Goal: Transaction & Acquisition: Book appointment/travel/reservation

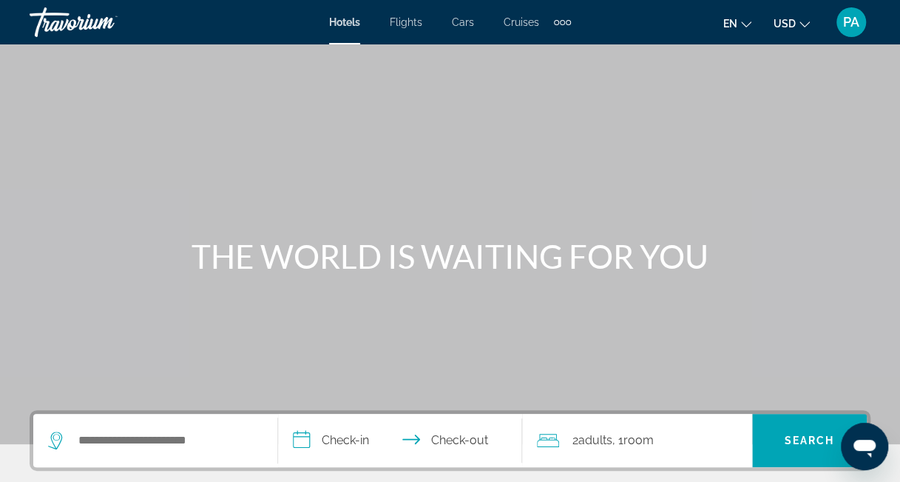
click at [404, 21] on span "Flights" at bounding box center [406, 22] width 33 height 12
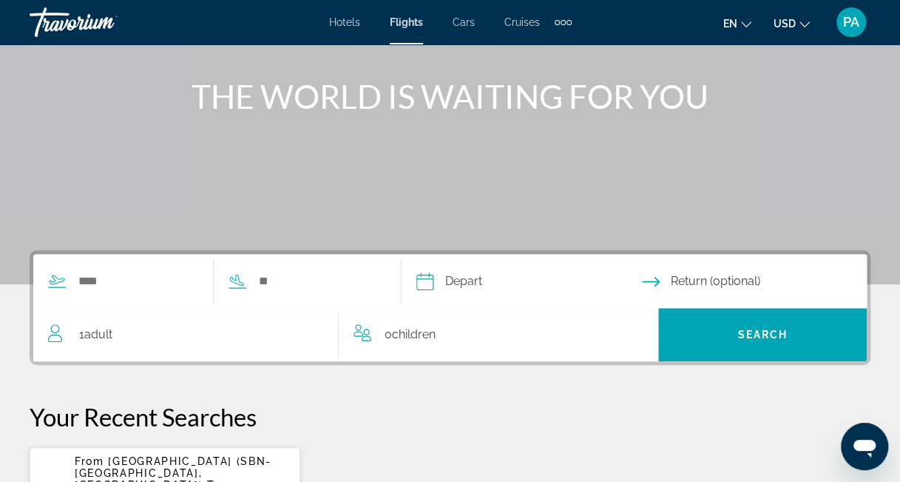
scroll to position [164, 0]
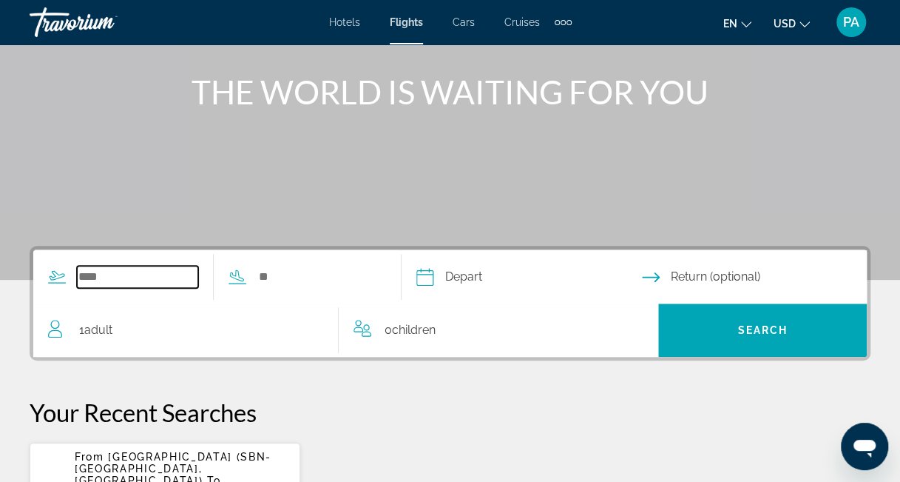
click at [117, 274] on input "Search widget" at bounding box center [137, 277] width 121 height 22
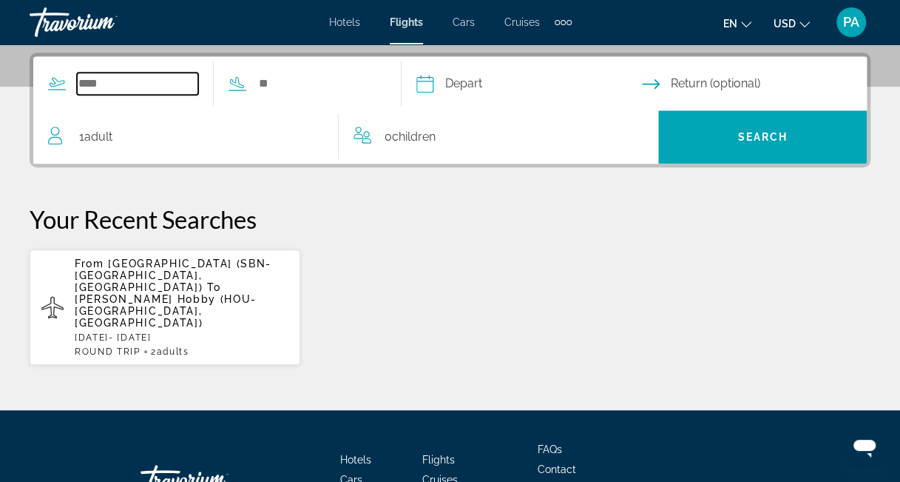
scroll to position [361, 0]
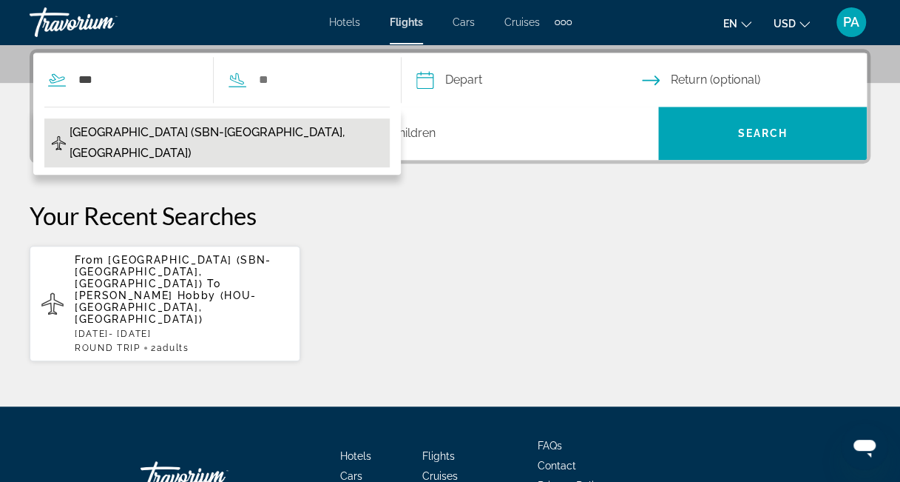
click at [92, 132] on span "[GEOGRAPHIC_DATA] (SBN-[GEOGRAPHIC_DATA], [GEOGRAPHIC_DATA])" at bounding box center [226, 142] width 313 height 41
type input "**********"
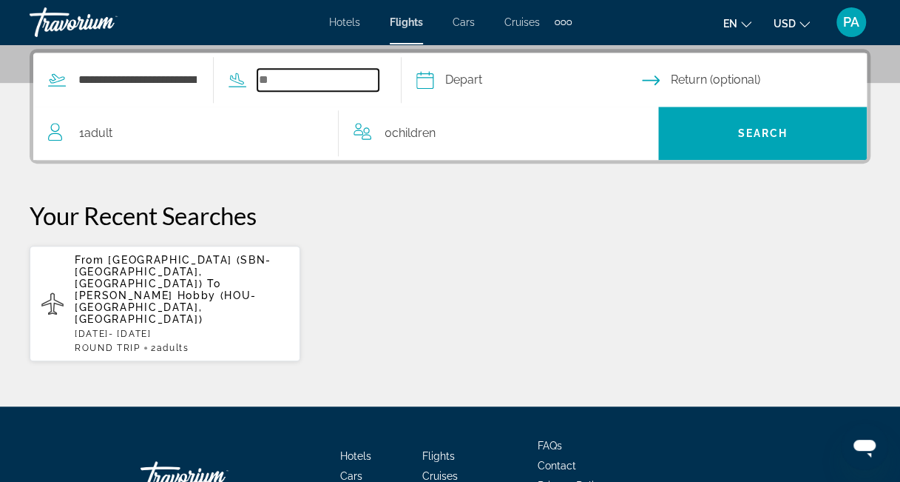
click at [294, 81] on input "Search widget" at bounding box center [317, 80] width 121 height 22
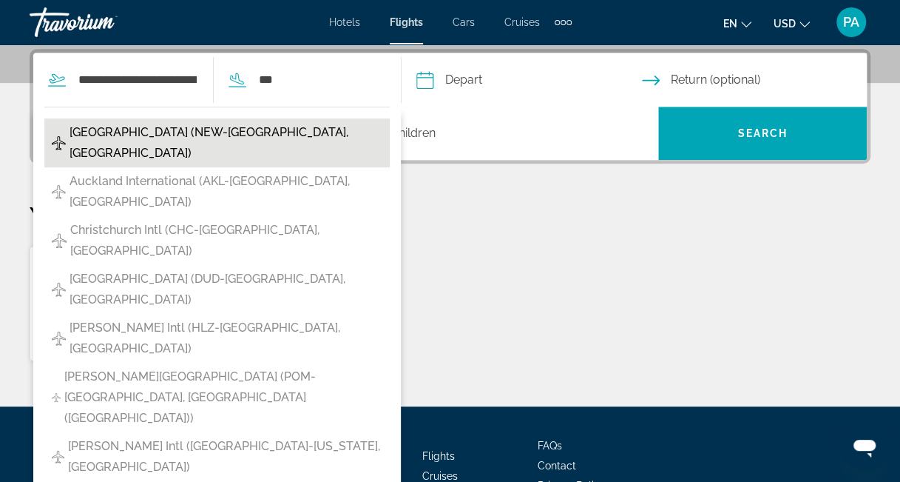
click at [217, 128] on span "[GEOGRAPHIC_DATA] (NEW-[GEOGRAPHIC_DATA], [GEOGRAPHIC_DATA])" at bounding box center [226, 142] width 313 height 41
type input "**********"
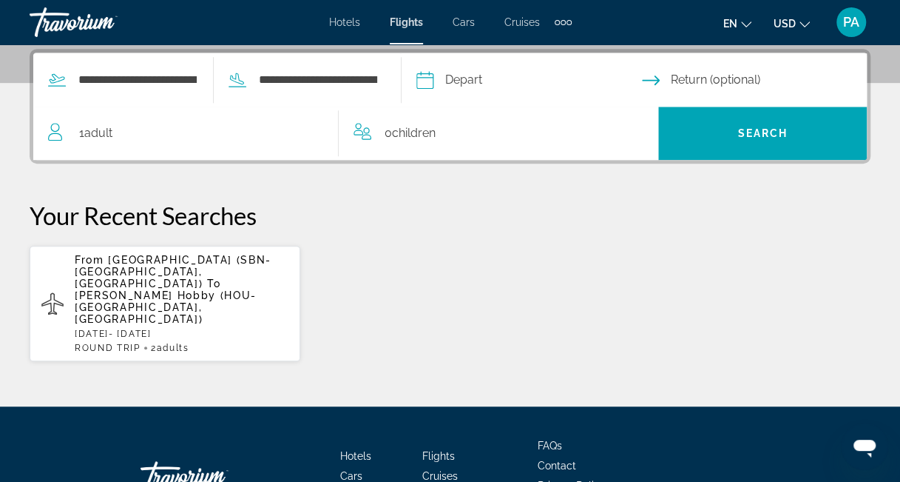
click at [484, 75] on input "Depart date" at bounding box center [529, 82] width 232 height 58
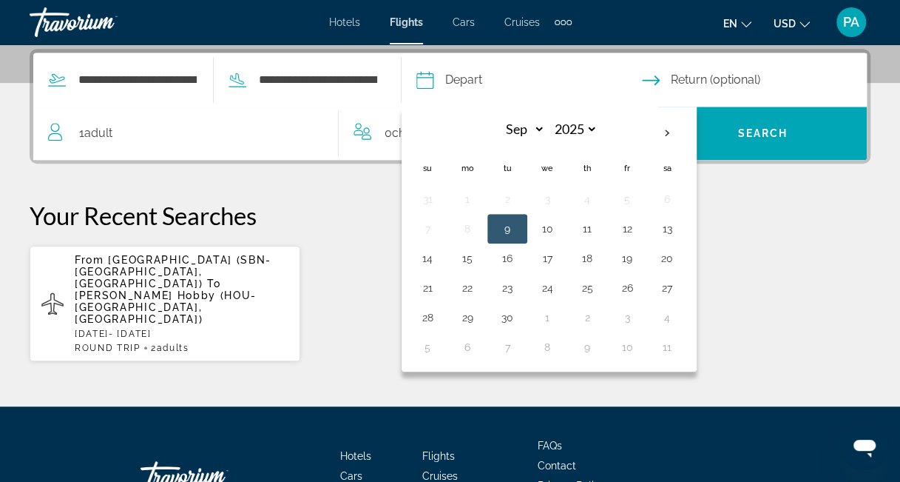
click at [559, 284] on button "24" at bounding box center [548, 287] width 24 height 21
type input "**********"
select select "*"
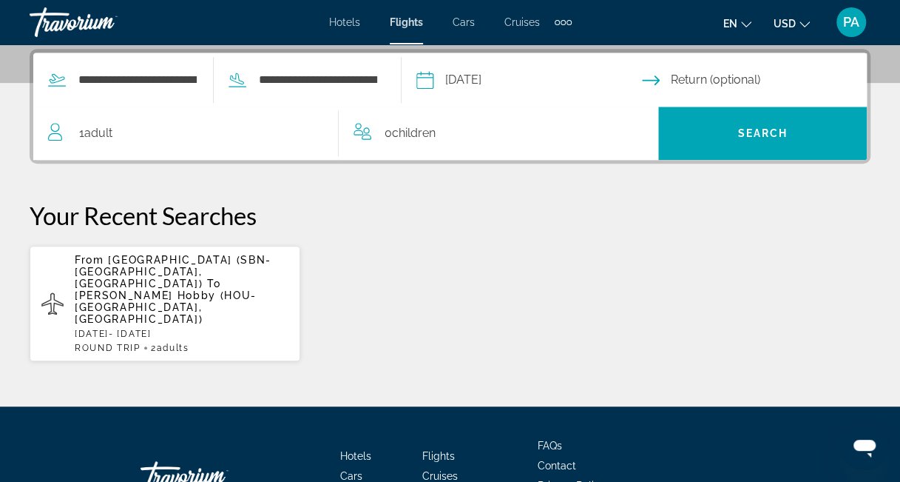
click at [696, 76] on input "Return date" at bounding box center [758, 82] width 232 height 58
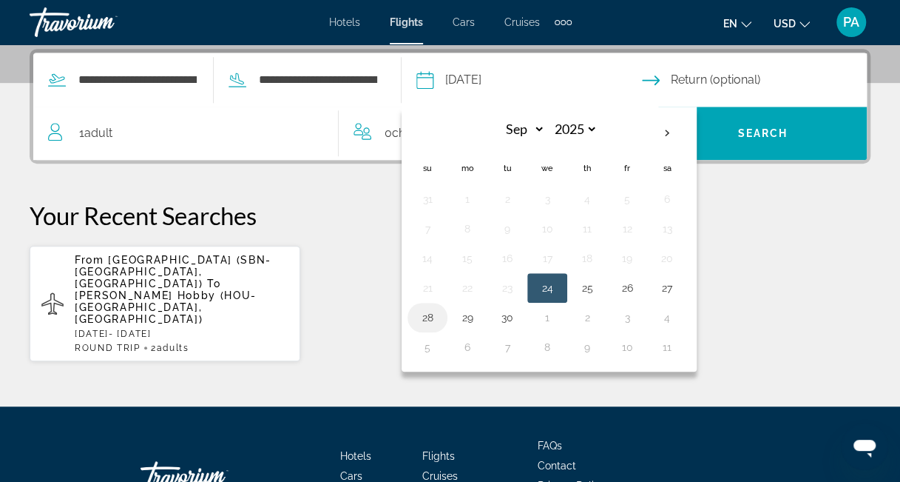
click at [439, 313] on button "28" at bounding box center [428, 317] width 24 height 21
type input "**********"
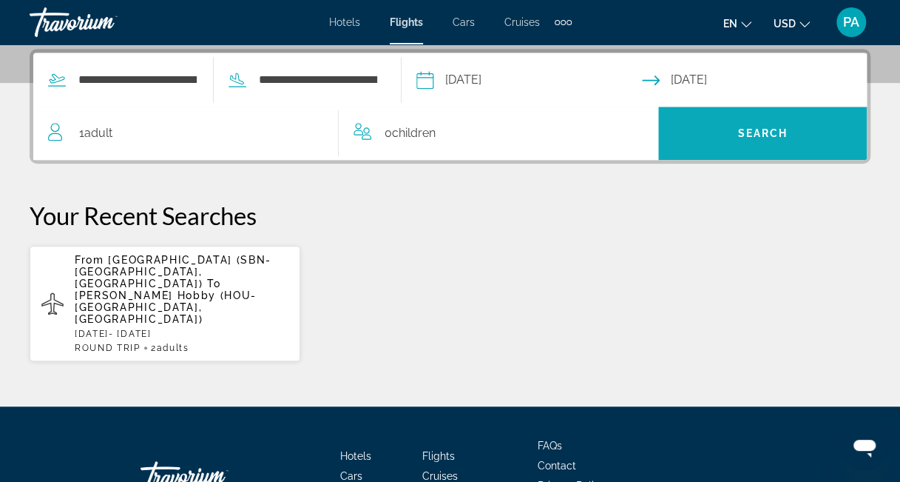
click at [755, 132] on span "Search" at bounding box center [763, 133] width 50 height 12
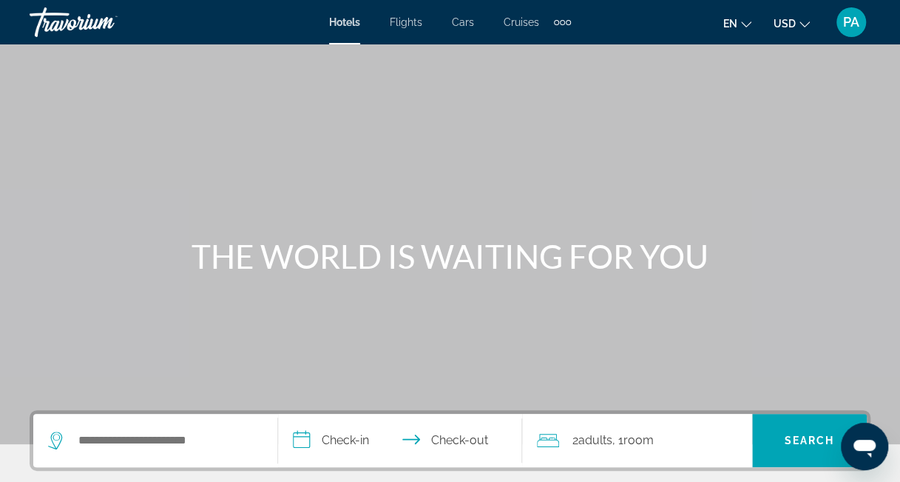
click at [404, 18] on span "Flights" at bounding box center [406, 22] width 33 height 12
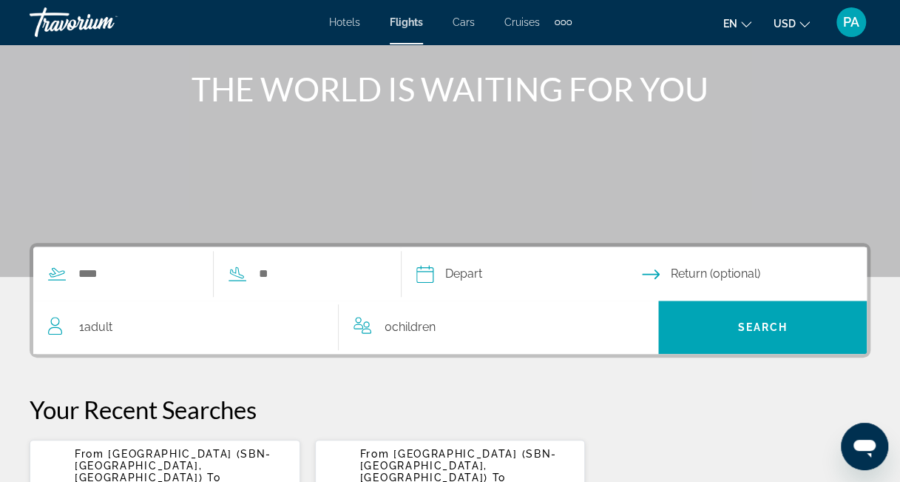
scroll to position [173, 0]
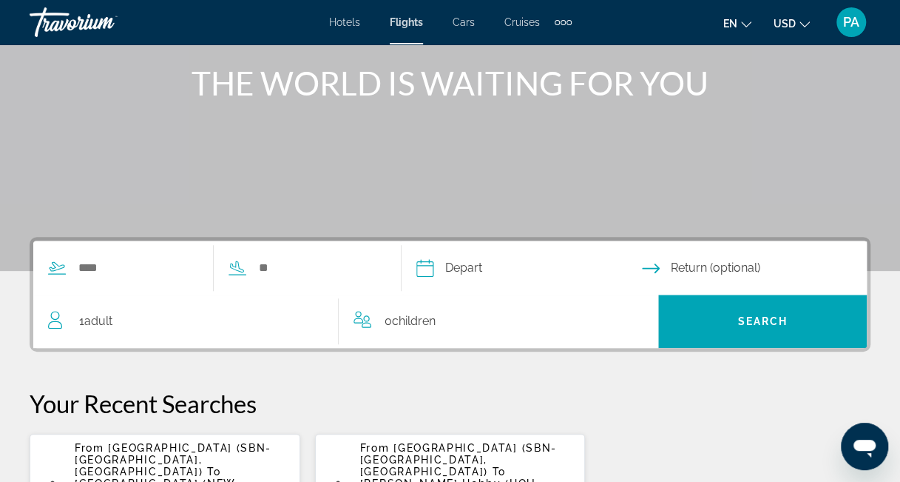
click at [439, 459] on span "[GEOGRAPHIC_DATA] (SBN-[GEOGRAPHIC_DATA], [GEOGRAPHIC_DATA])" at bounding box center [458, 460] width 197 height 36
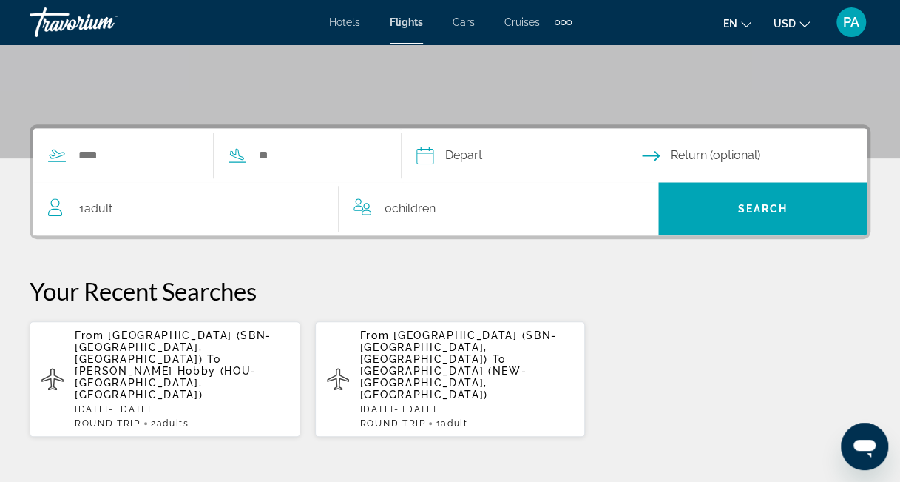
scroll to position [289, 0]
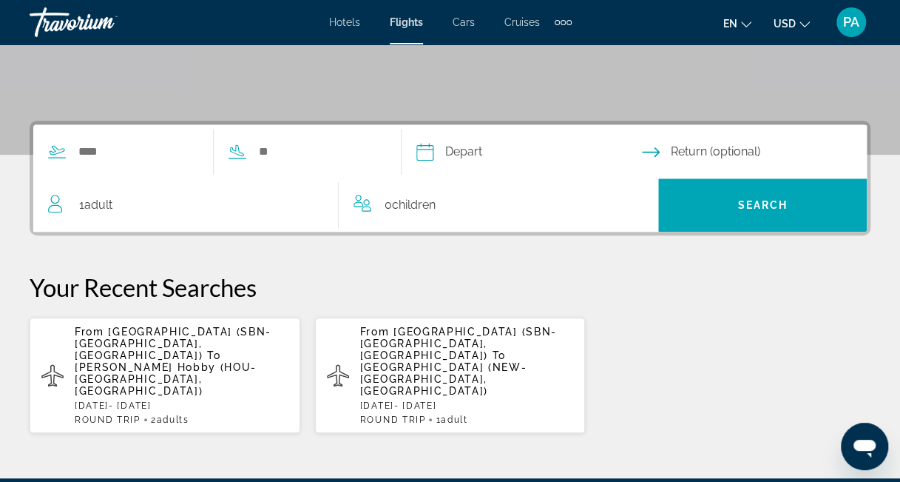
click at [413, 352] on span "[GEOGRAPHIC_DATA] (SBN-[GEOGRAPHIC_DATA], [GEOGRAPHIC_DATA])" at bounding box center [458, 344] width 197 height 36
